Goal: Complete application form

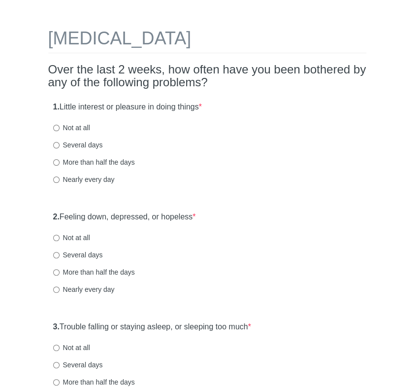
scroll to position [49, 0]
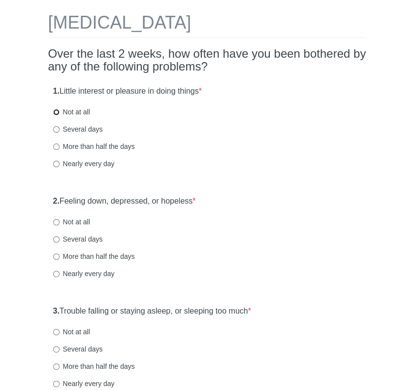
click at [57, 110] on input "Not at all" at bounding box center [56, 112] width 6 height 6
radio input "true"
click at [56, 223] on input "Not at all" at bounding box center [56, 222] width 6 height 6
radio input "true"
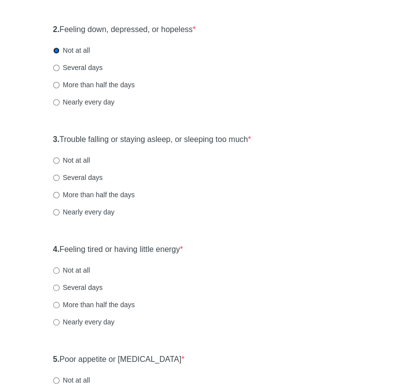
scroll to position [246, 0]
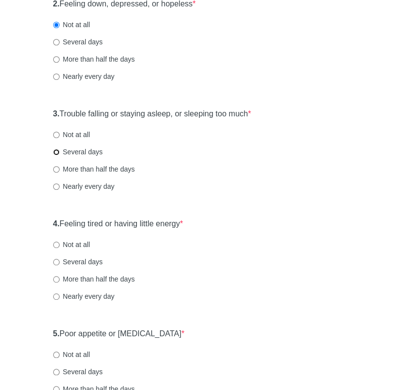
click at [55, 151] on input "Several days" at bounding box center [56, 152] width 6 height 6
radio input "true"
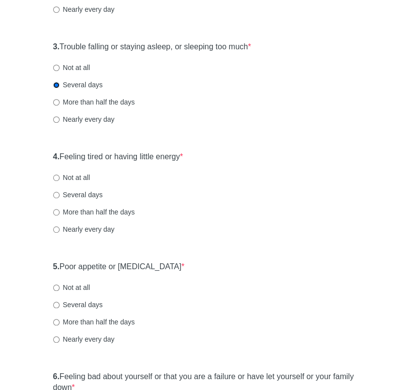
scroll to position [345, 0]
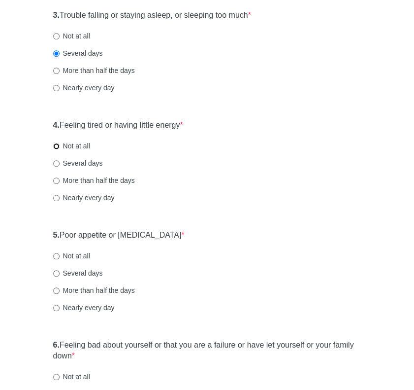
click at [55, 145] on input "Not at all" at bounding box center [56, 146] width 6 height 6
radio input "true"
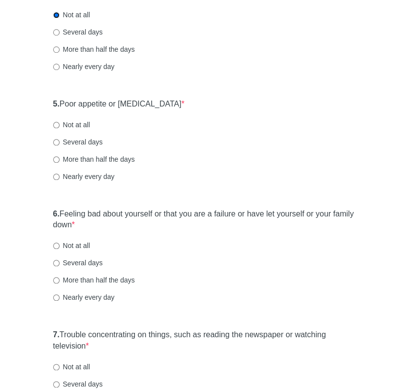
scroll to position [493, 0]
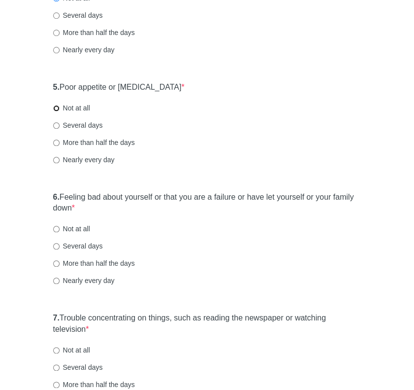
click at [54, 106] on input "Not at all" at bounding box center [56, 108] width 6 height 6
radio input "true"
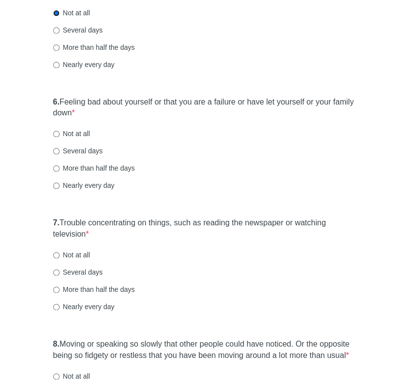
scroll to position [641, 0]
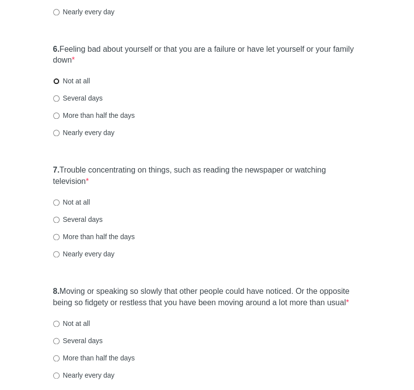
click at [59, 81] on input "Not at all" at bounding box center [56, 81] width 6 height 6
radio input "true"
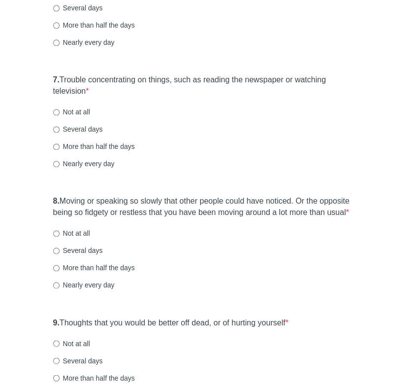
scroll to position [789, 0]
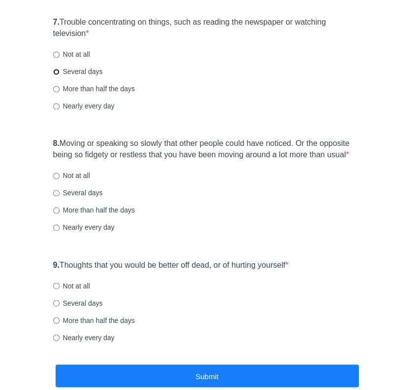
click at [56, 69] on input "Several days" at bounding box center [56, 72] width 6 height 6
radio input "true"
click at [57, 194] on input "Several days" at bounding box center [56, 193] width 6 height 6
radio input "true"
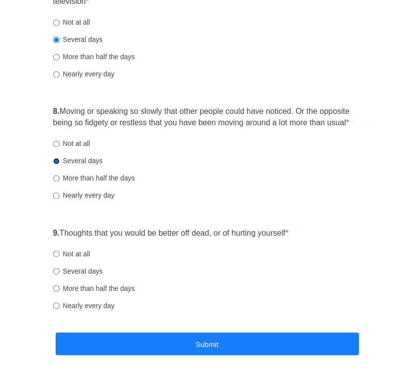
scroll to position [838, 0]
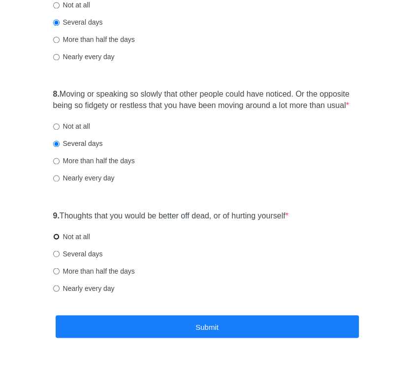
click at [53, 233] on input "Not at all" at bounding box center [56, 236] width 6 height 6
radio input "true"
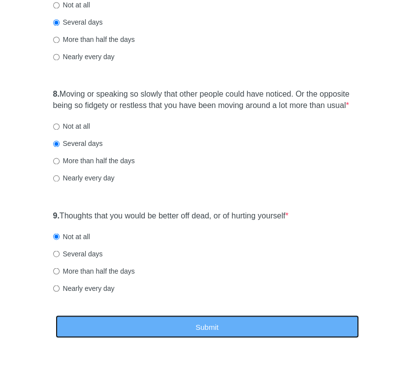
click at [190, 318] on button "Submit" at bounding box center [208, 326] width 304 height 23
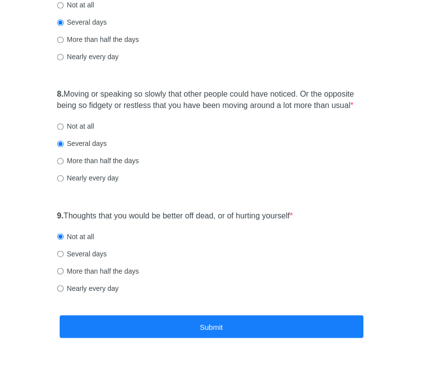
scroll to position [0, 0]
